Goal: Navigation & Orientation: Find specific page/section

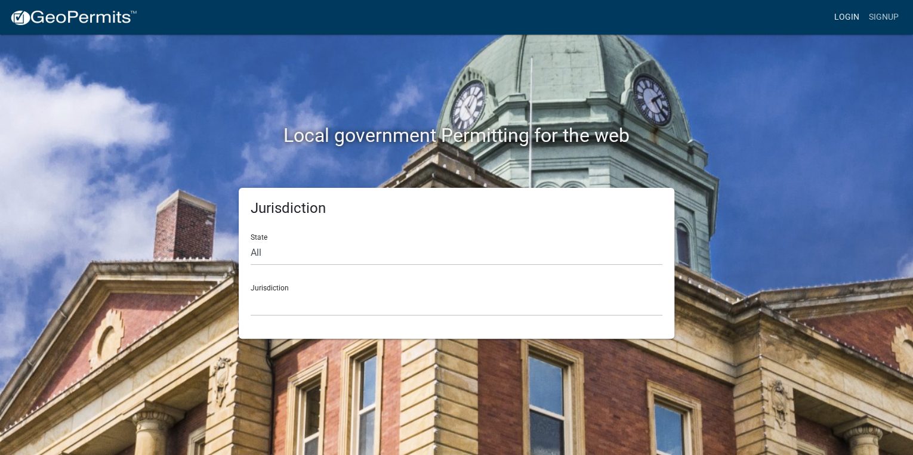
click at [844, 16] on link "Login" at bounding box center [846, 17] width 35 height 23
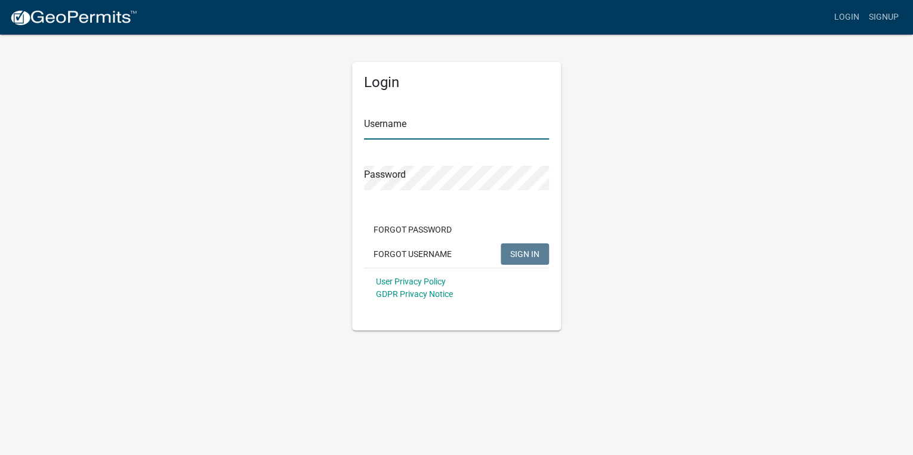
type input "[EMAIL_ADDRESS][DOMAIN_NAME]"
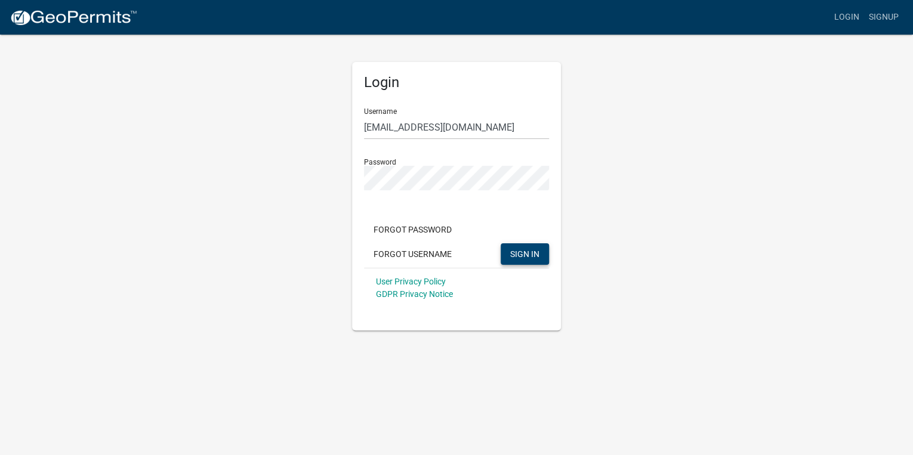
click at [515, 249] on span "SIGN IN" at bounding box center [524, 254] width 29 height 10
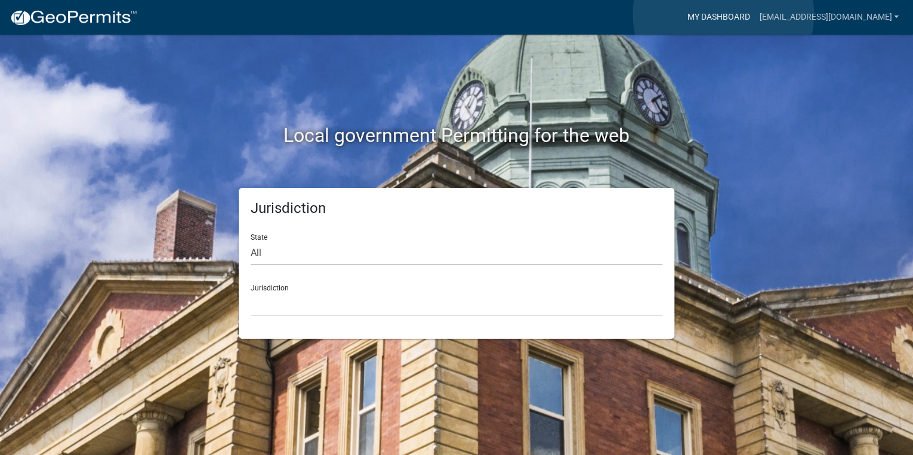
click at [723, 14] on link "My Dashboard" at bounding box center [718, 17] width 72 height 23
